Goal: Task Accomplishment & Management: Manage account settings

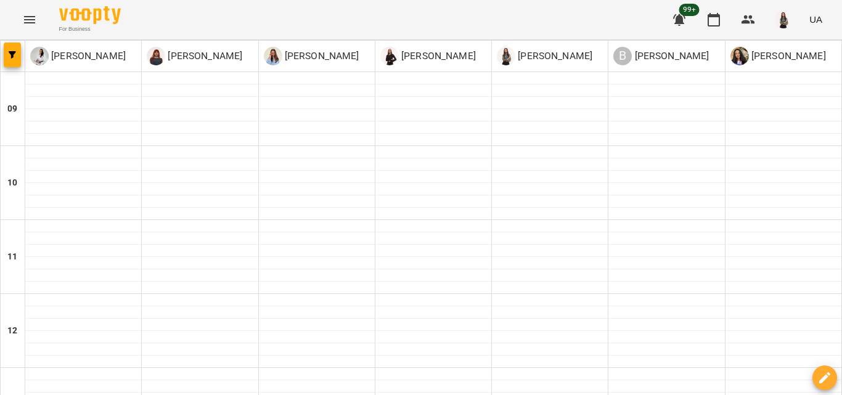
scroll to position [502, 0]
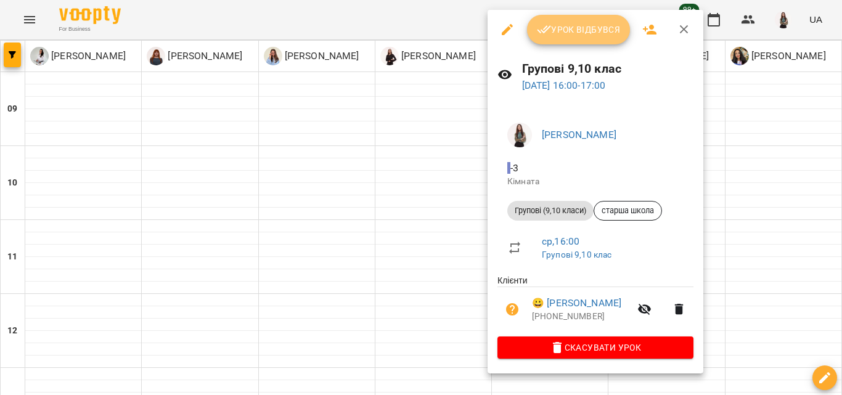
click at [593, 32] on span "Урок відбувся" at bounding box center [579, 29] width 84 height 15
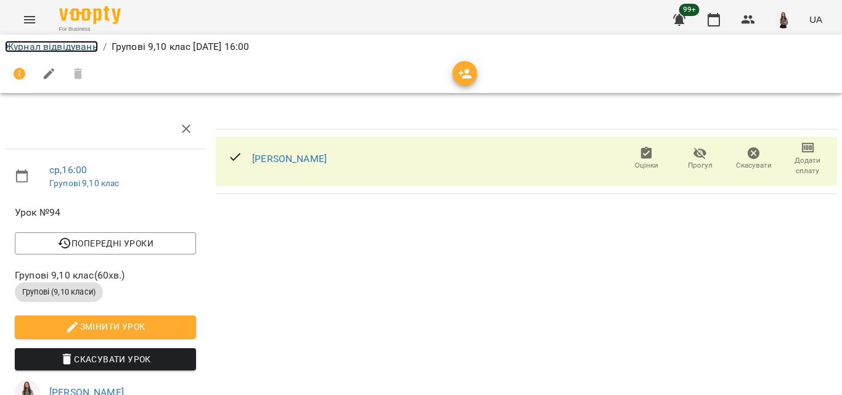
click at [83, 49] on link "Журнал відвідувань" at bounding box center [51, 47] width 93 height 12
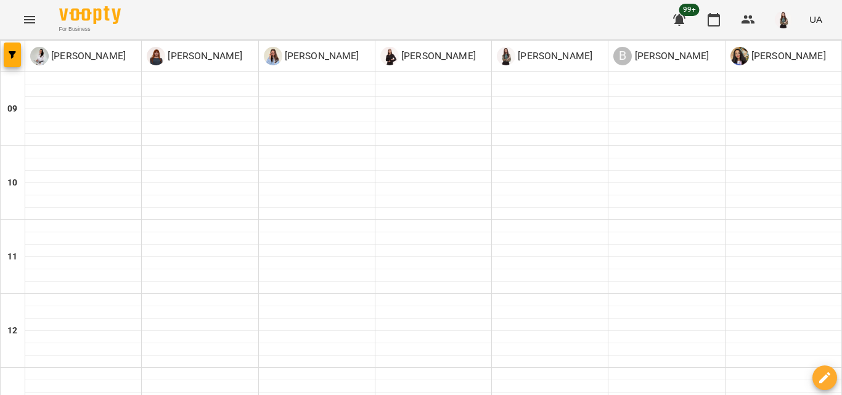
scroll to position [458, 0]
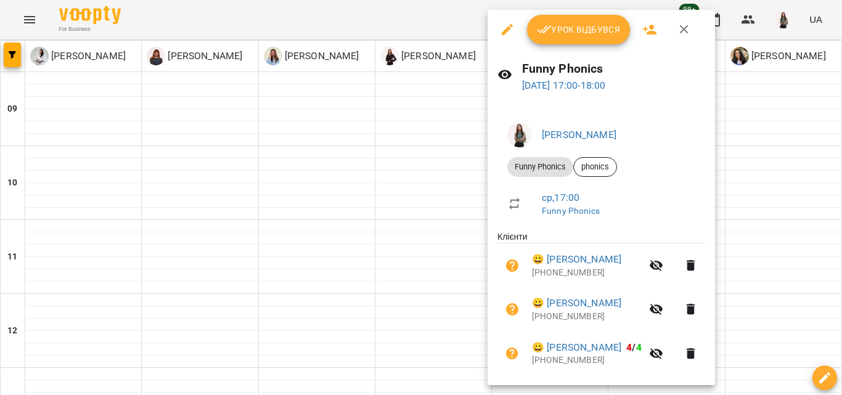
click at [611, 40] on button "Урок відбувся" at bounding box center [579, 30] width 104 height 30
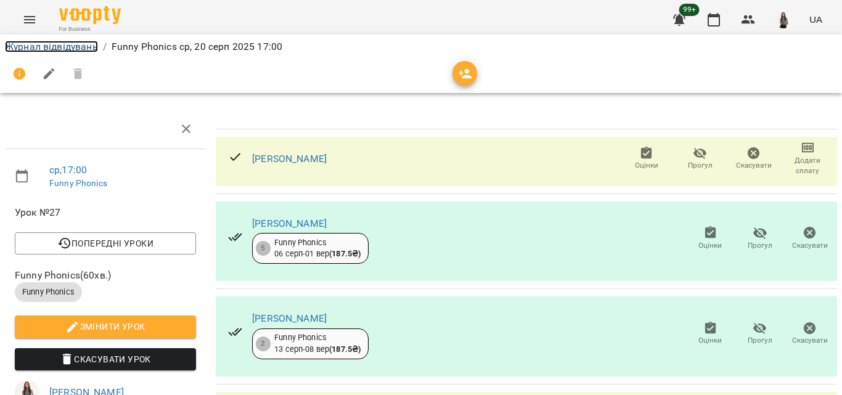
click at [47, 48] on link "Журнал відвідувань" at bounding box center [51, 47] width 93 height 12
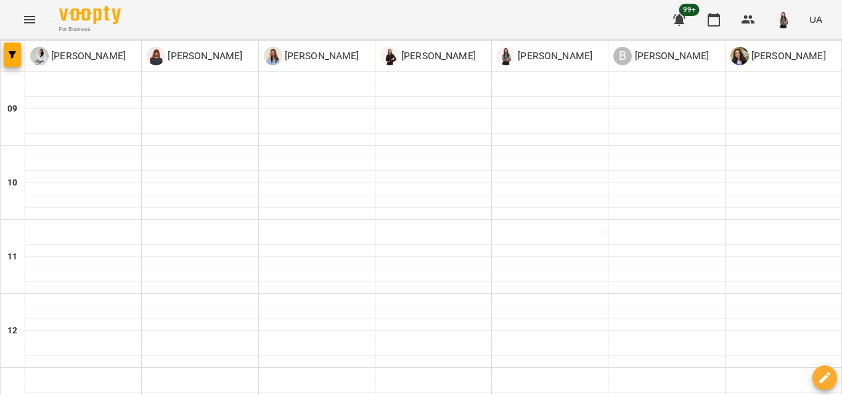
scroll to position [572, 0]
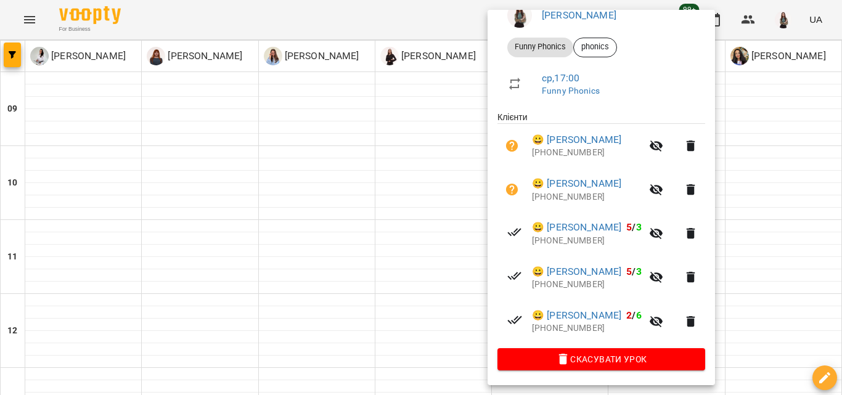
scroll to position [0, 0]
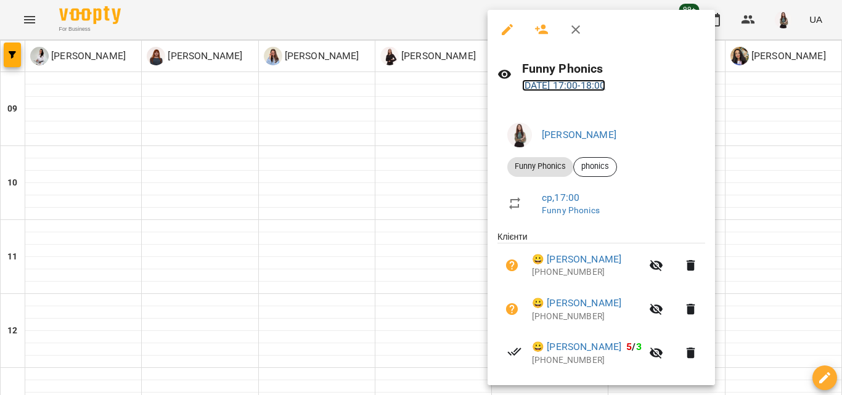
click at [606, 86] on link "[DATE] 17:00 - 18:00" at bounding box center [564, 85] width 84 height 12
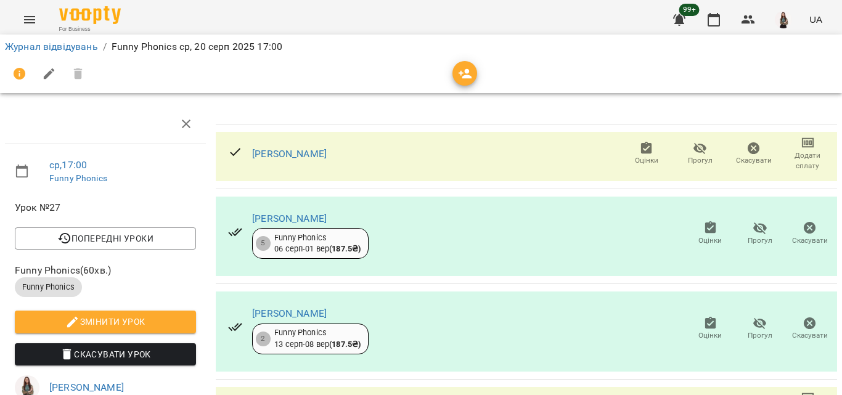
scroll to position [175, 0]
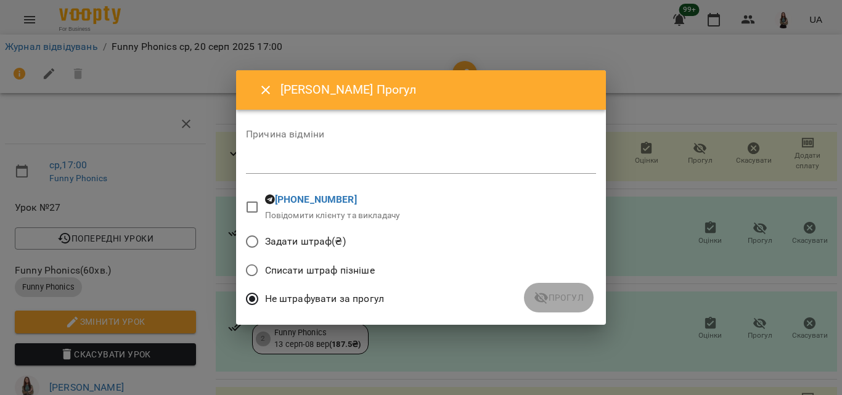
click at [352, 157] on div "*" at bounding box center [421, 164] width 350 height 20
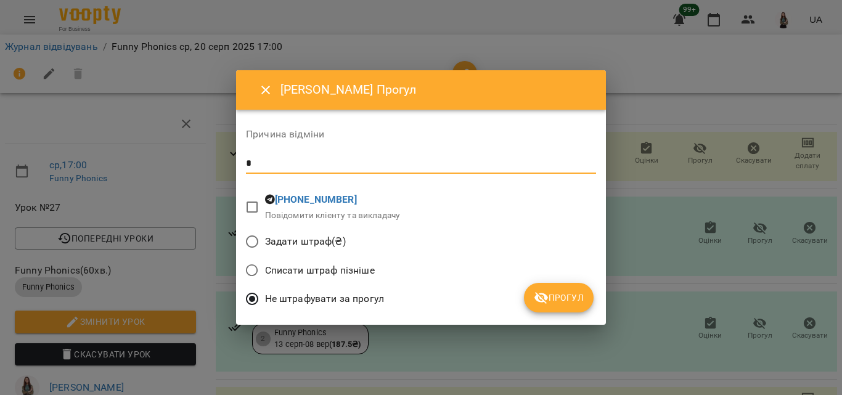
type textarea "*"
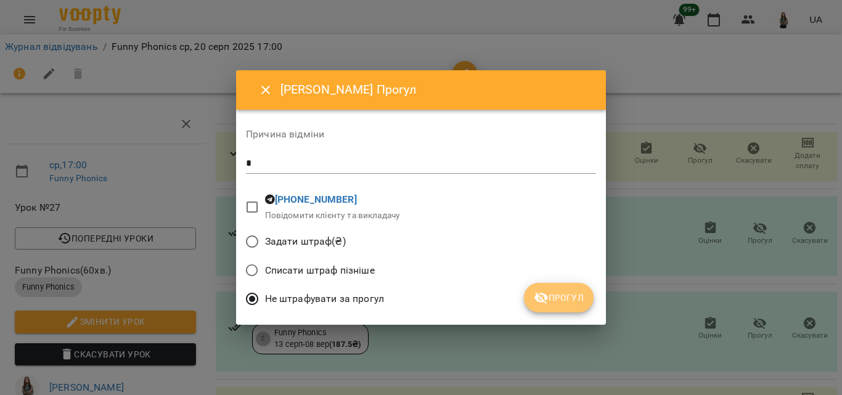
click at [568, 303] on span "Прогул" at bounding box center [559, 297] width 50 height 15
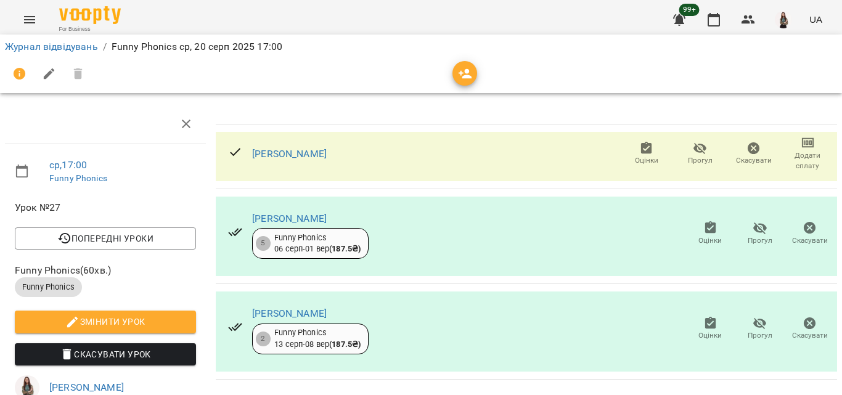
scroll to position [33, 0]
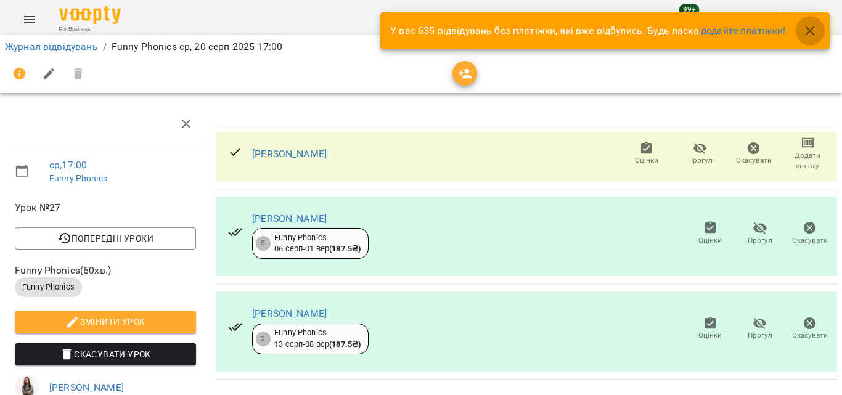
click at [811, 30] on icon "button" at bounding box center [809, 30] width 9 height 9
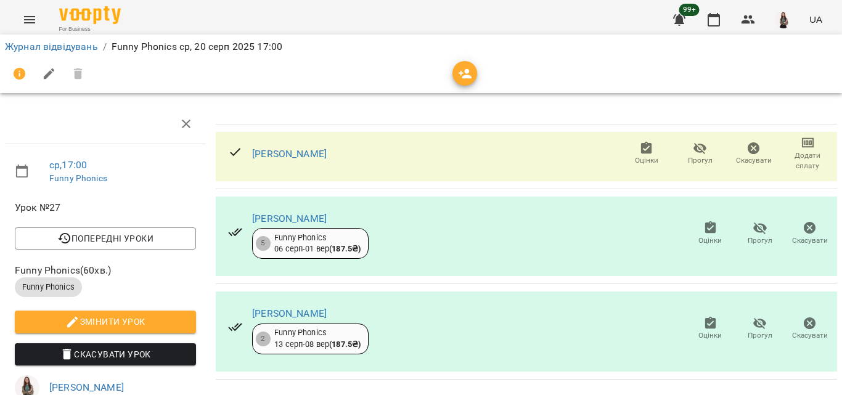
scroll to position [0, 0]
